Goal: Check status: Check status

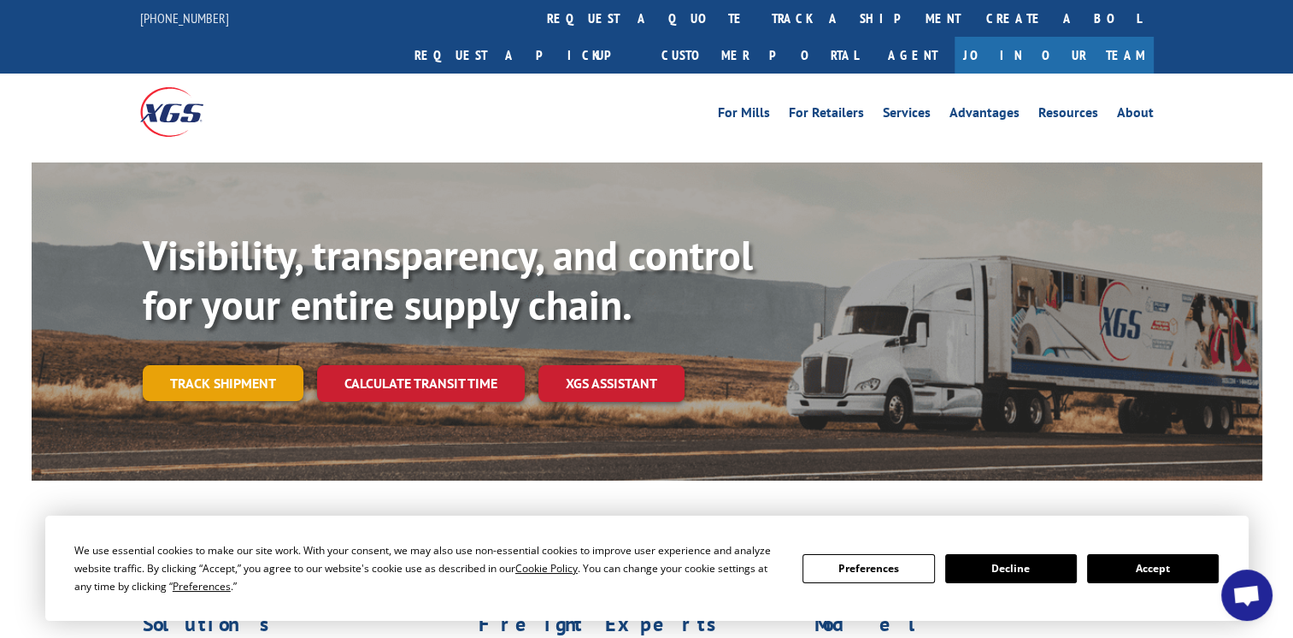
click at [226, 365] on link "Track shipment" at bounding box center [223, 383] width 161 height 36
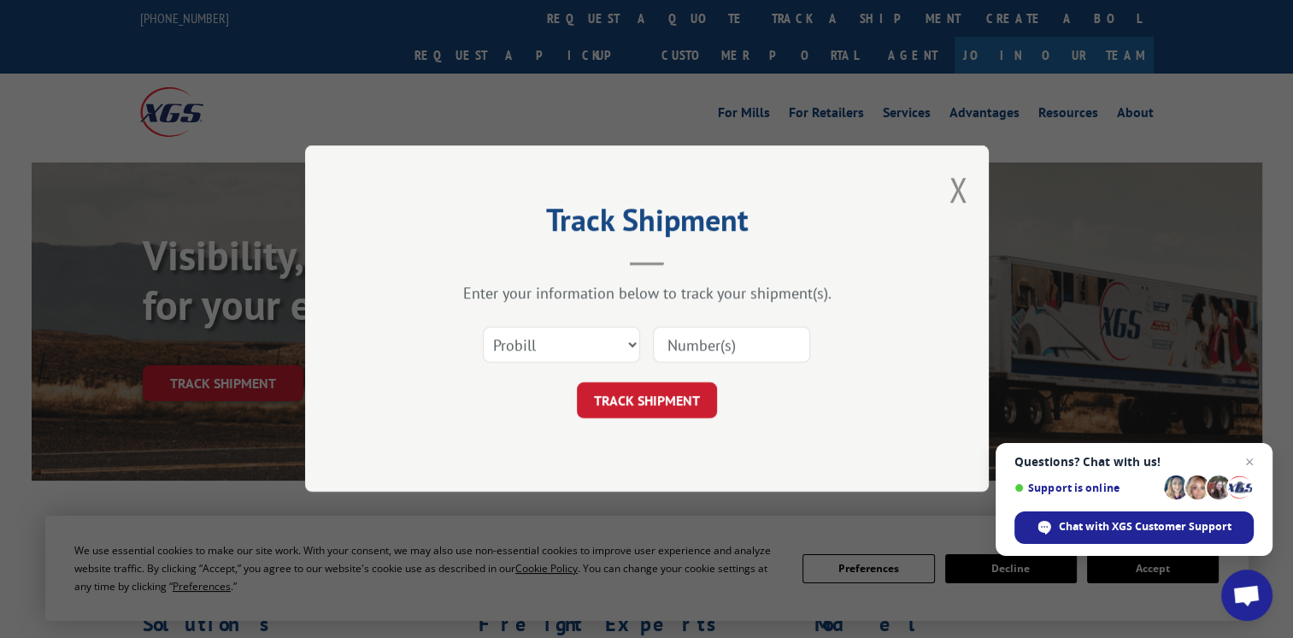
click at [671, 343] on input at bounding box center [731, 345] width 157 height 36
type input "17271301"
click at [668, 400] on button "TRACK SHIPMENT" at bounding box center [647, 401] width 140 height 36
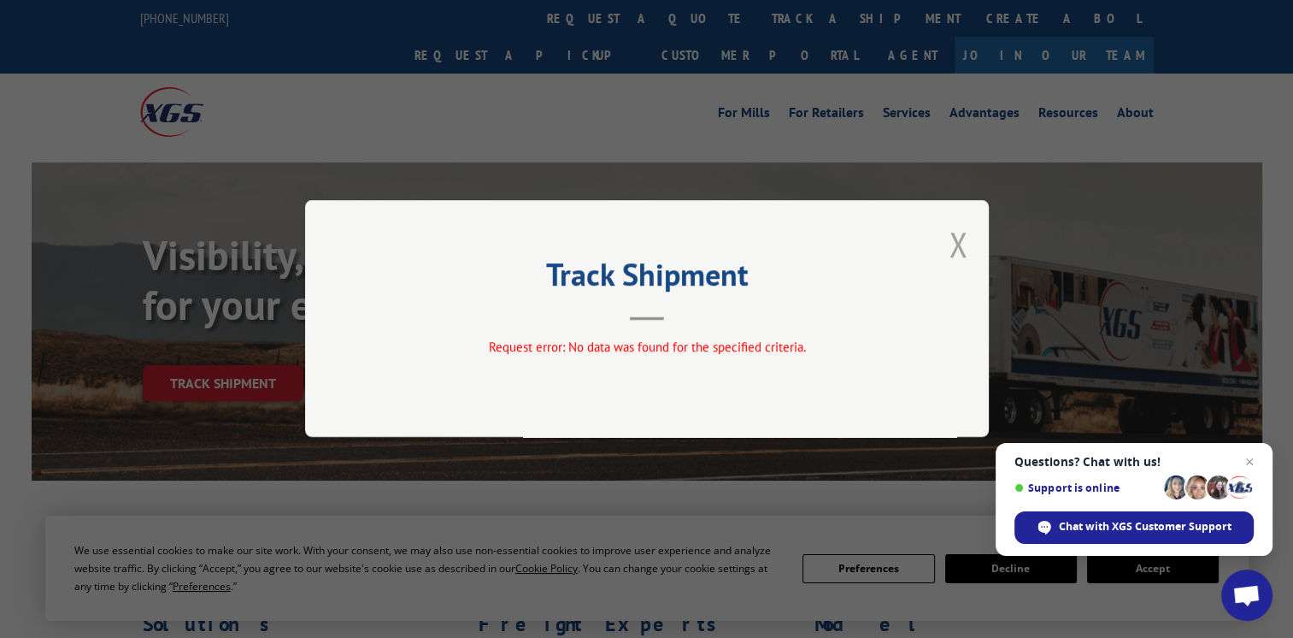
click at [951, 250] on button "Close modal" at bounding box center [958, 243] width 19 height 45
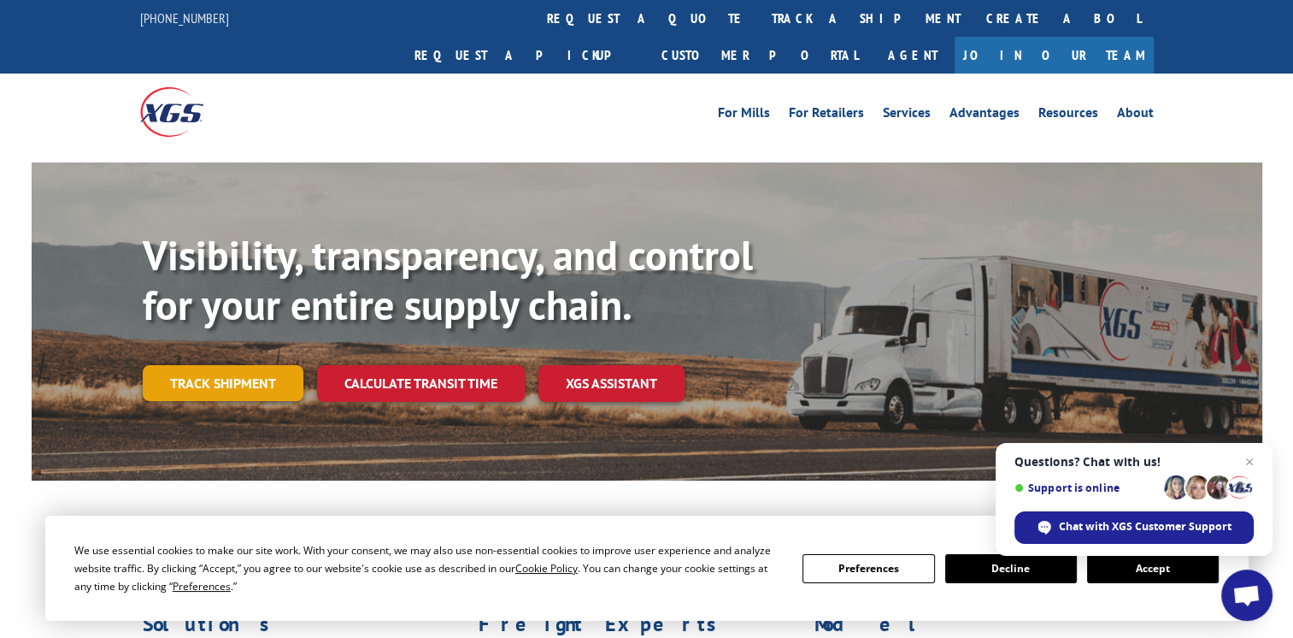
click at [221, 365] on link "Track shipment" at bounding box center [223, 383] width 161 height 36
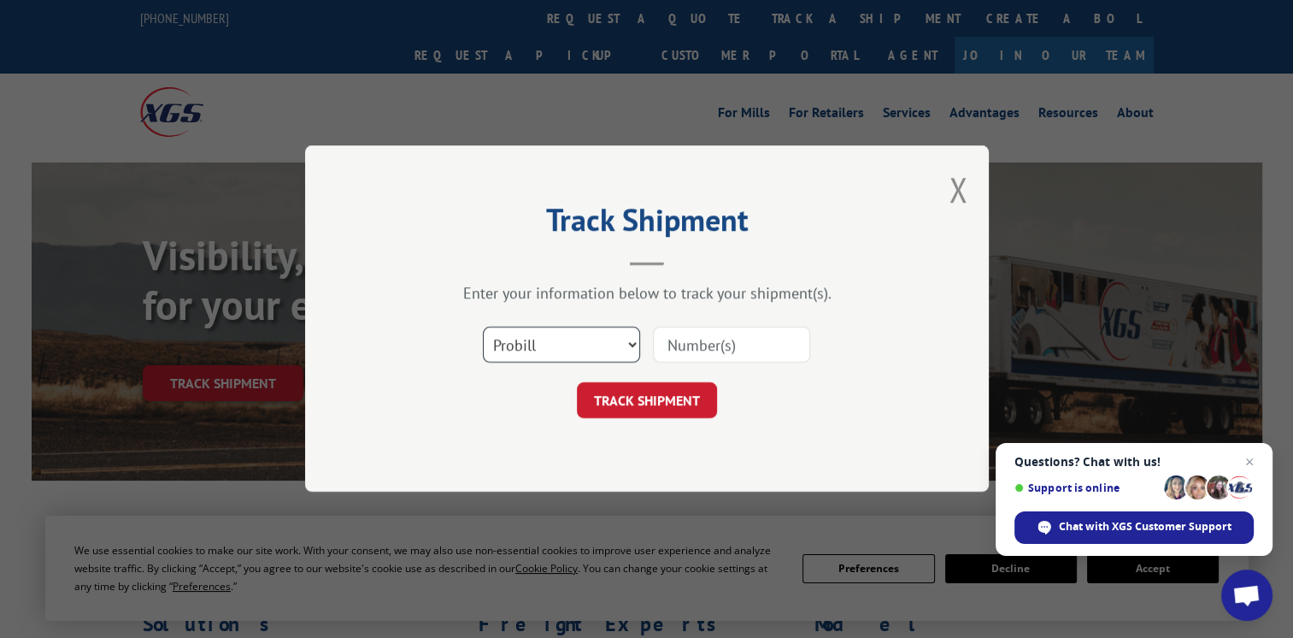
click at [628, 343] on select "Select category... Probill BOL PO" at bounding box center [561, 345] width 157 height 36
select select "bol"
click at [483, 327] on select "Select category... Probill BOL PO" at bounding box center [561, 345] width 157 height 36
click at [663, 339] on input at bounding box center [731, 345] width 157 height 36
type input "6013725"
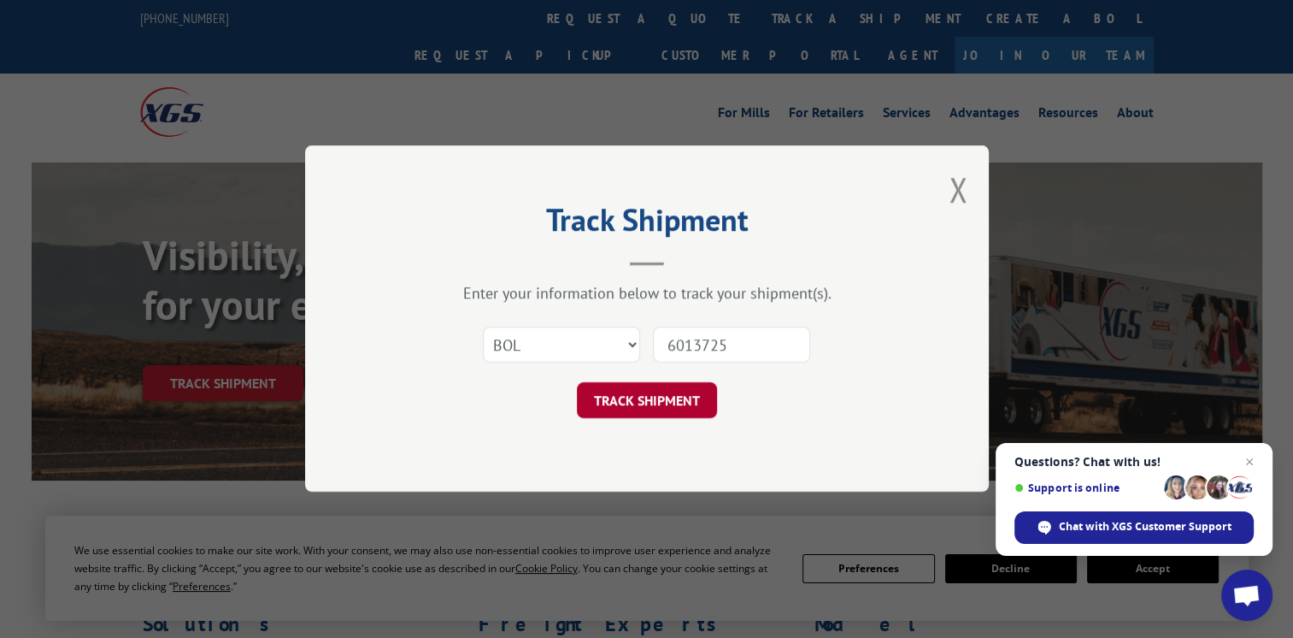
click at [659, 400] on button "TRACK SHIPMENT" at bounding box center [647, 401] width 140 height 36
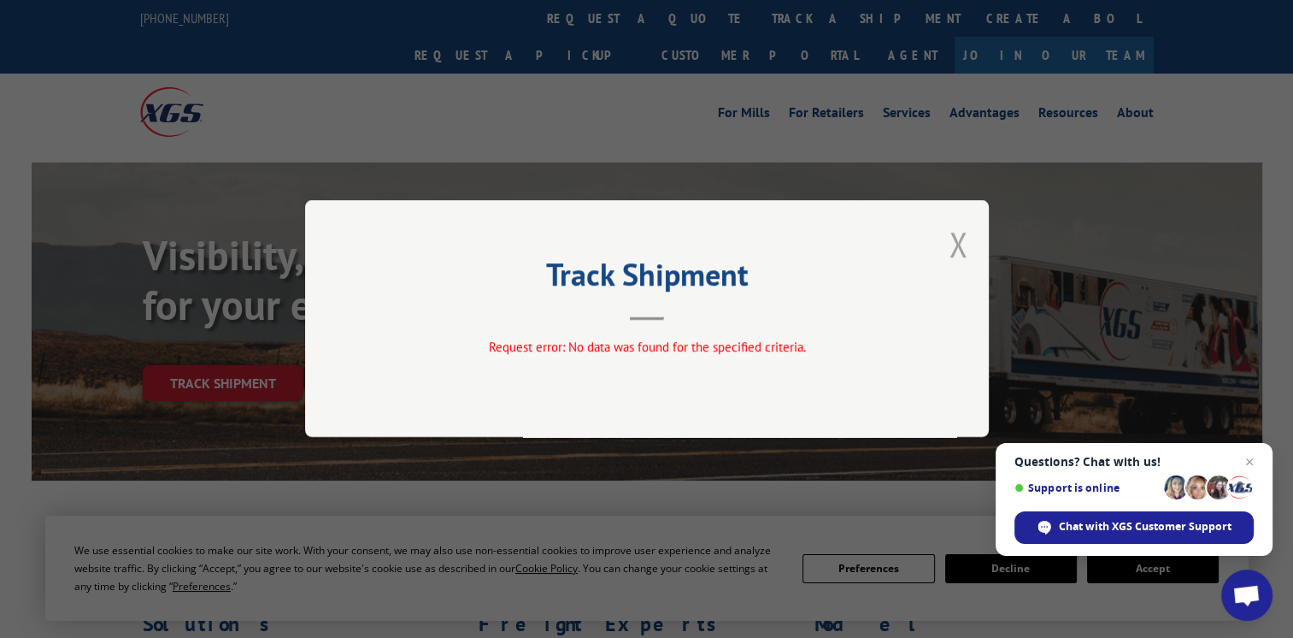
click at [961, 249] on button "Close modal" at bounding box center [958, 243] width 19 height 45
